Goal: Task Accomplishment & Management: Use online tool/utility

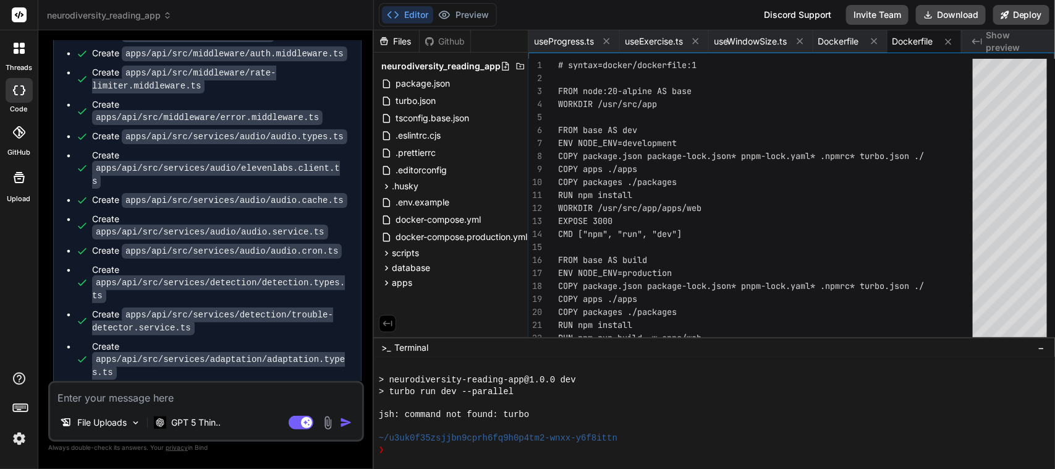
scroll to position [57470, 0]
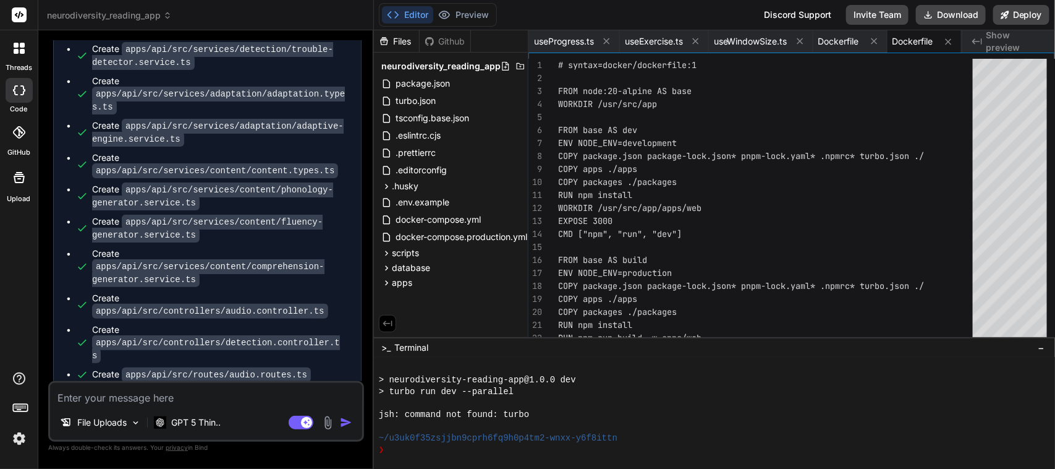
click at [152, 396] on textarea at bounding box center [206, 394] width 312 height 22
type textarea "c"
type textarea "x"
type textarea "co"
type textarea "x"
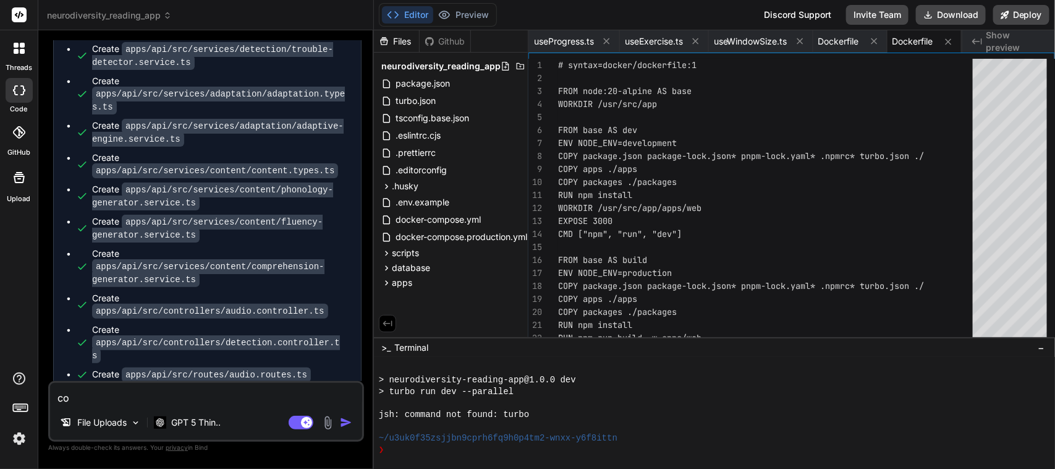
type textarea "con"
type textarea "x"
type textarea "cont"
type textarea "x"
type textarea "conti"
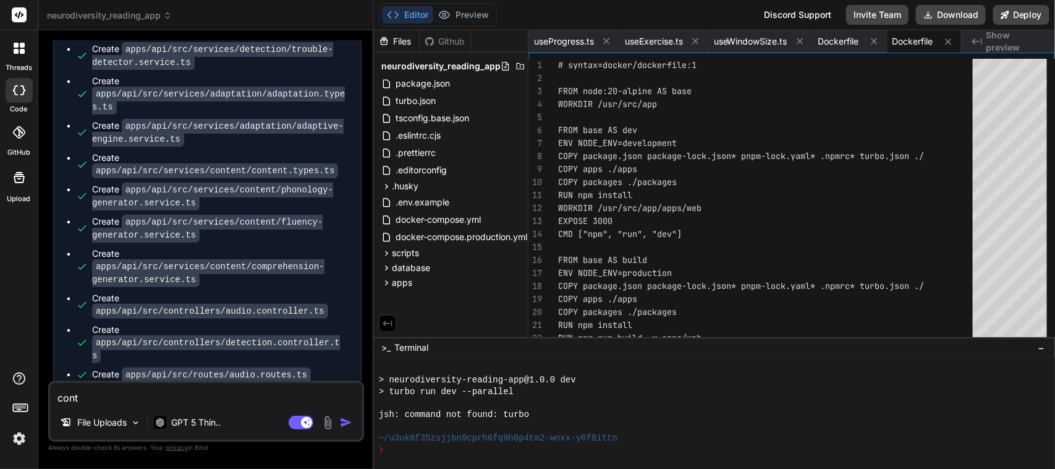
type textarea "x"
type textarea "contin"
type textarea "x"
type textarea "continu"
type textarea "x"
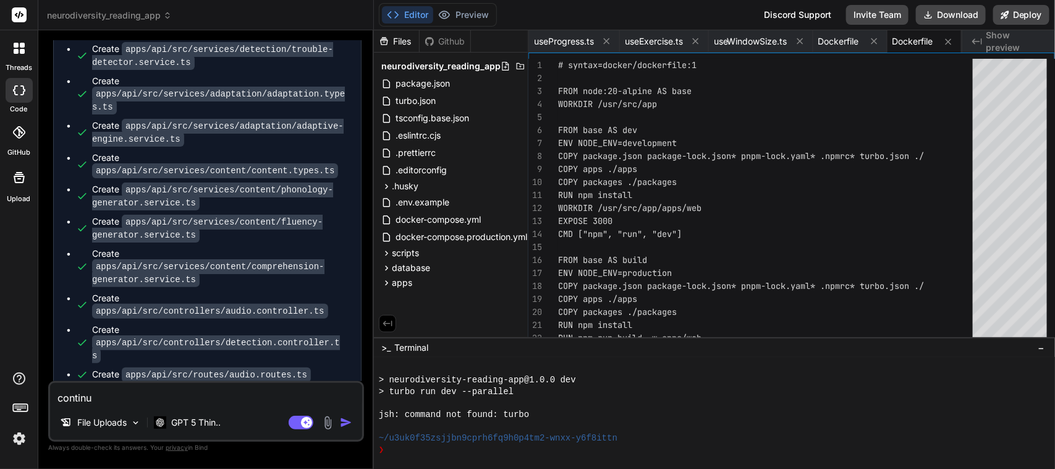
type textarea "continue"
type textarea "x"
type textarea "continue"
click at [345, 422] on img "button" at bounding box center [346, 422] width 12 height 12
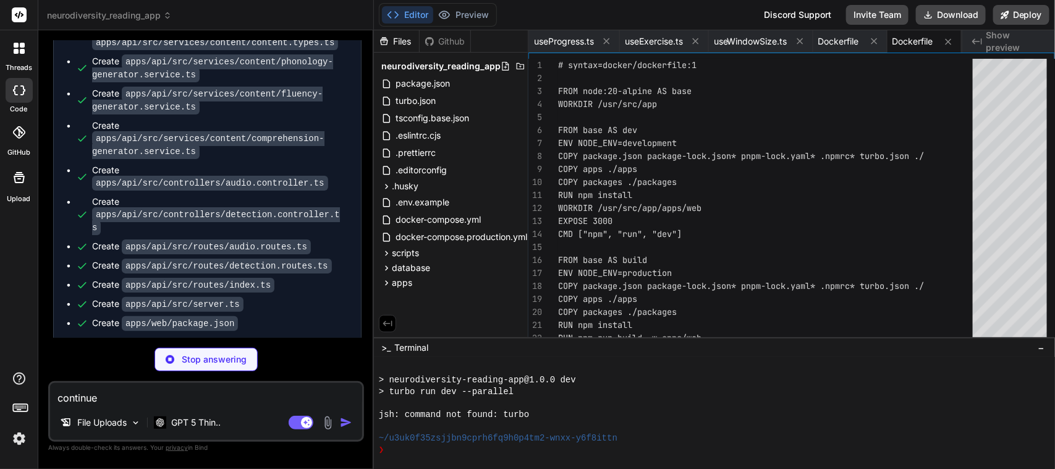
scroll to position [57598, 0]
type textarea "x"
type textarea "}, "engines": { "node": ">=20.0.0" } }"
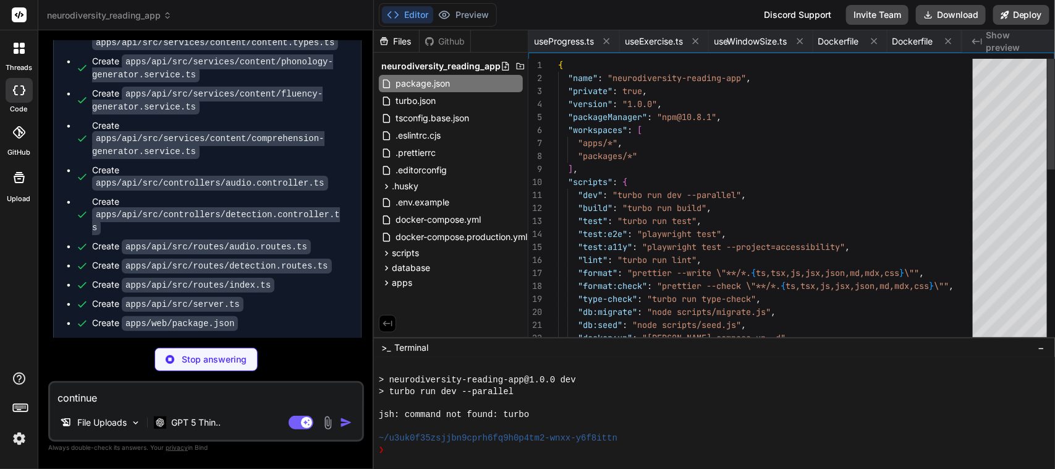
scroll to position [0, 0]
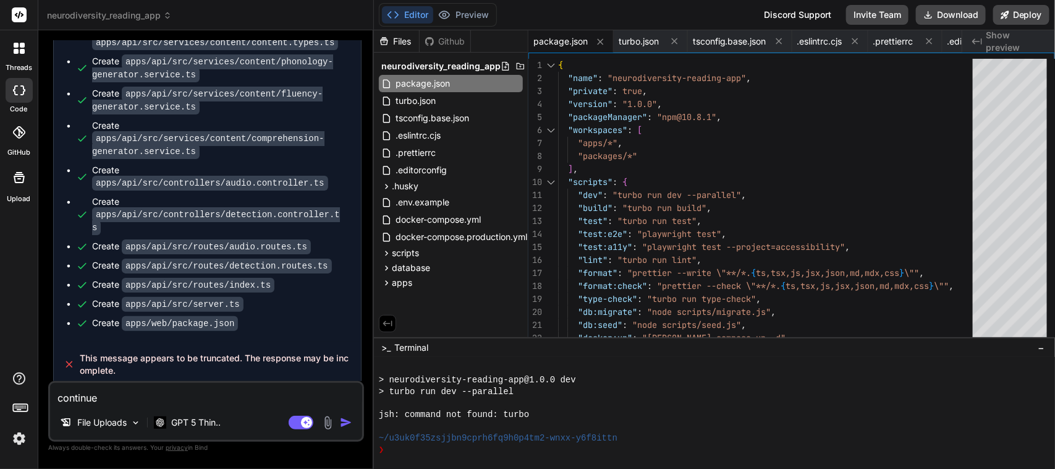
type textarea "x"
